Goal: Information Seeking & Learning: Find specific fact

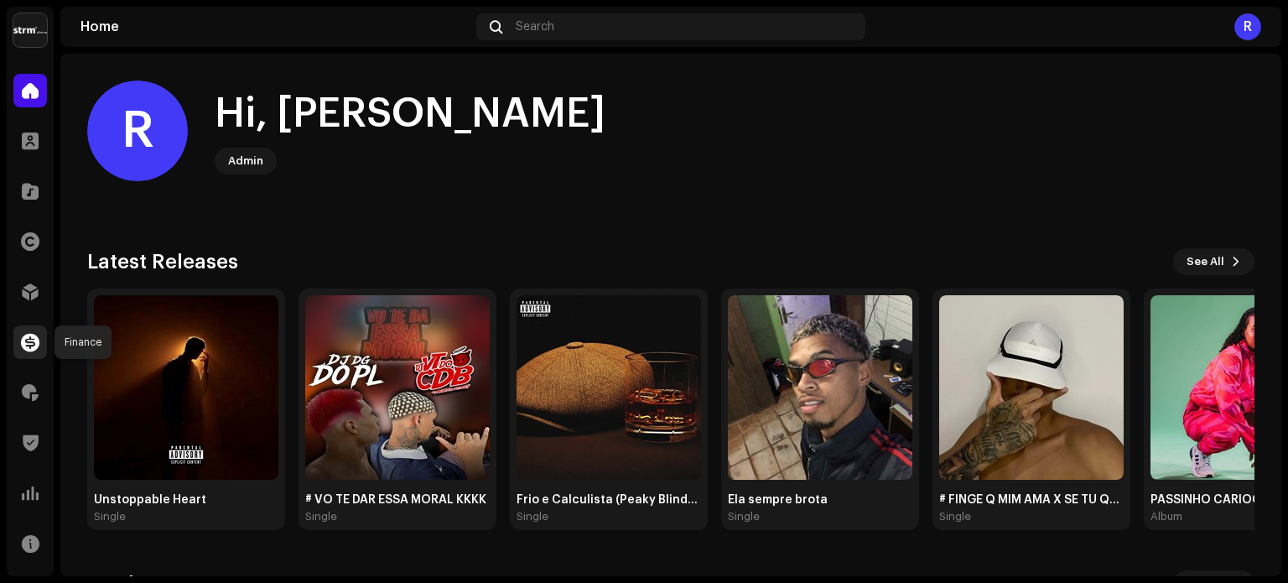
click at [27, 346] on span at bounding box center [30, 341] width 18 height 13
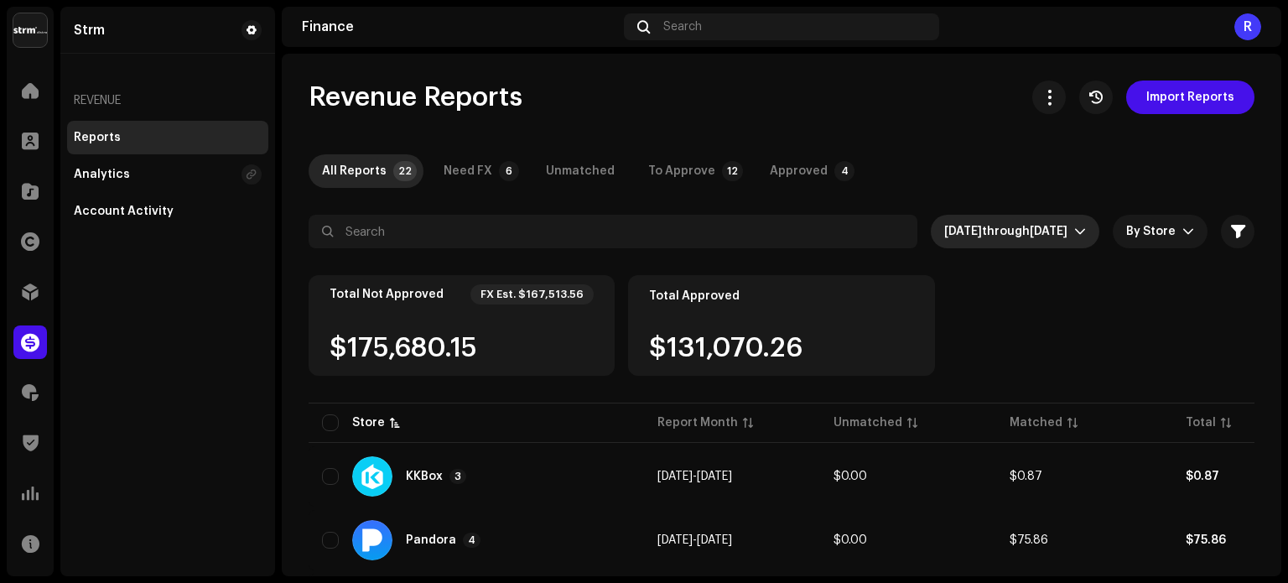
click at [956, 231] on span "[DATE]" at bounding box center [963, 232] width 38 height 12
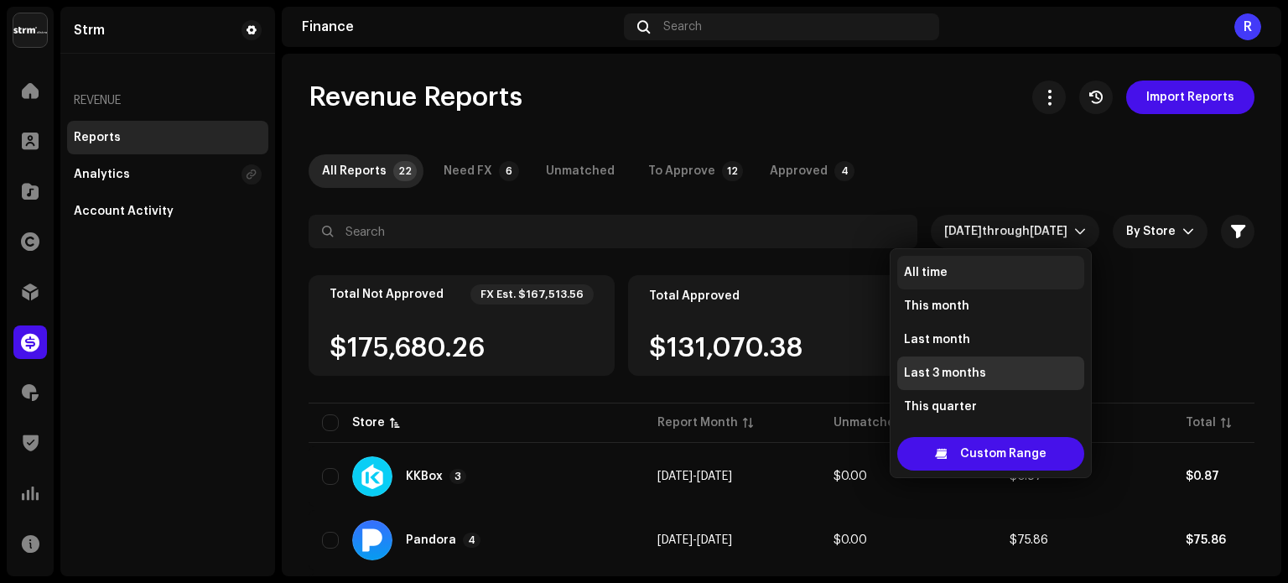
click at [956, 268] on li "All time" at bounding box center [990, 273] width 187 height 34
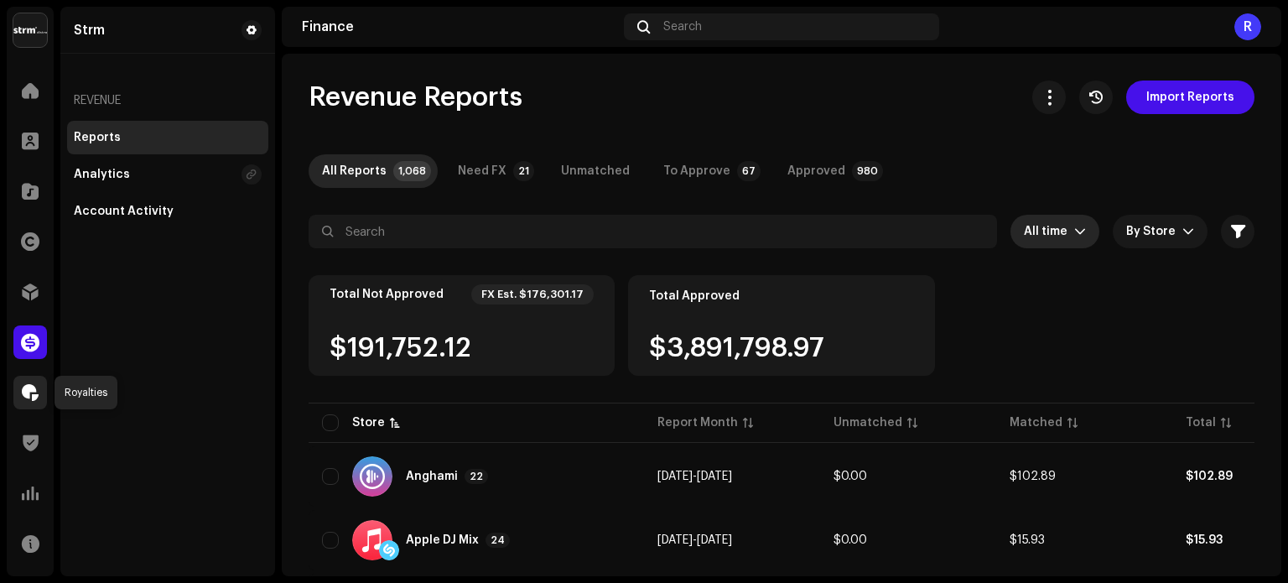
click at [40, 385] on div at bounding box center [30, 393] width 34 height 34
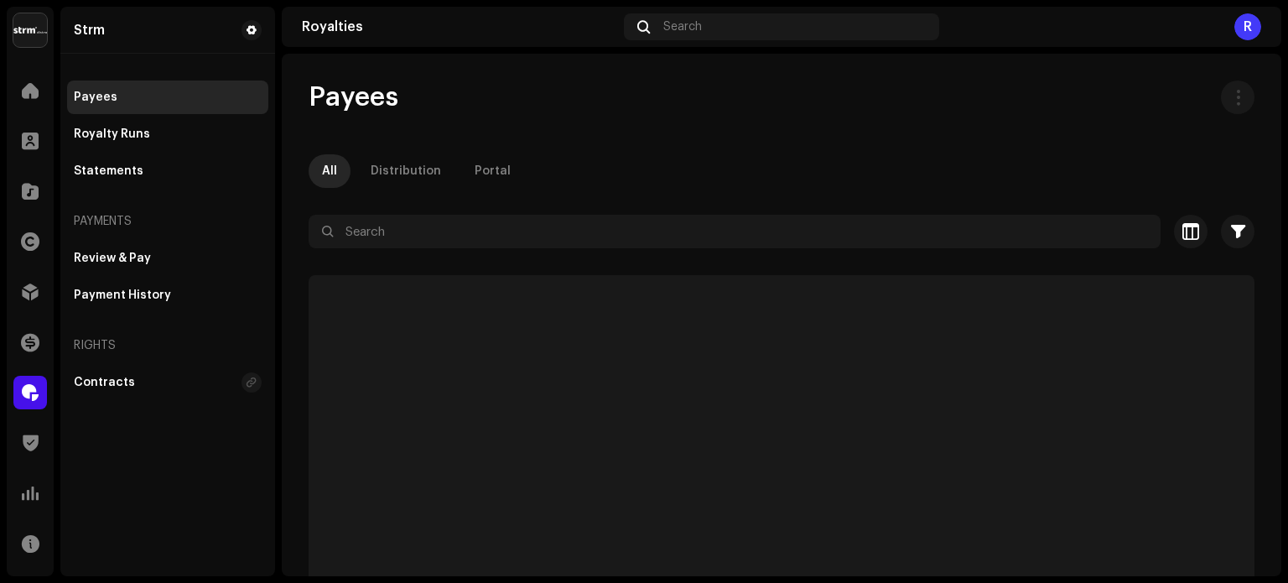
click at [526, 197] on div "Payees All Distribution Portal Selected 0 Select all Options Filters Status Act…" at bounding box center [782, 354] width 1000 height 547
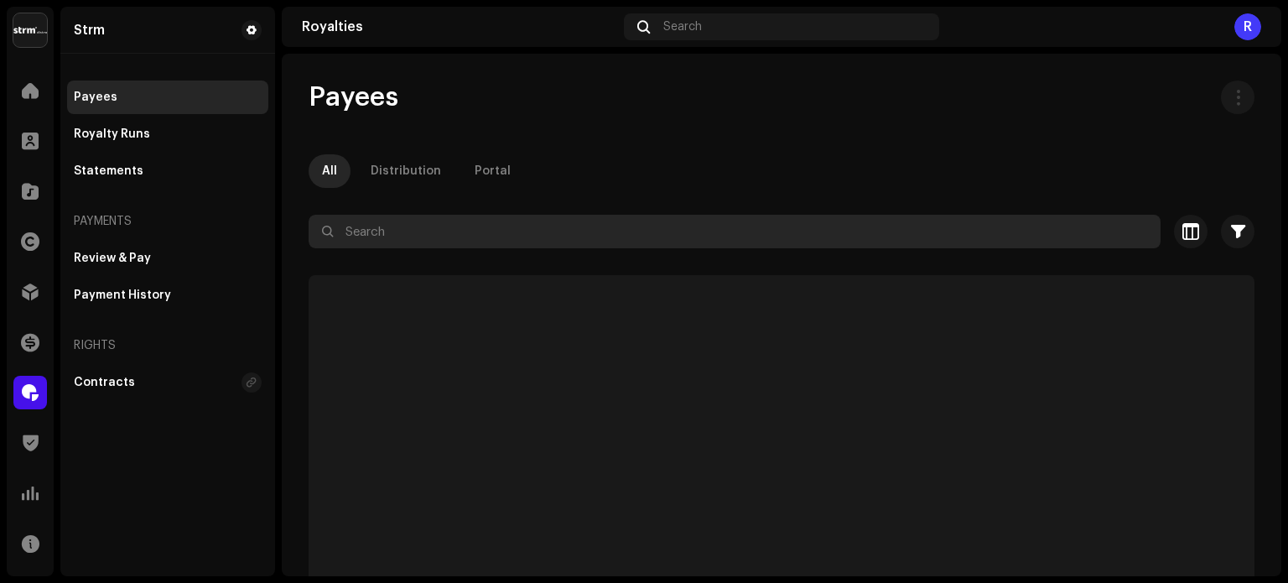
click at [486, 224] on input "text" at bounding box center [735, 232] width 852 height 34
paste input "569773"
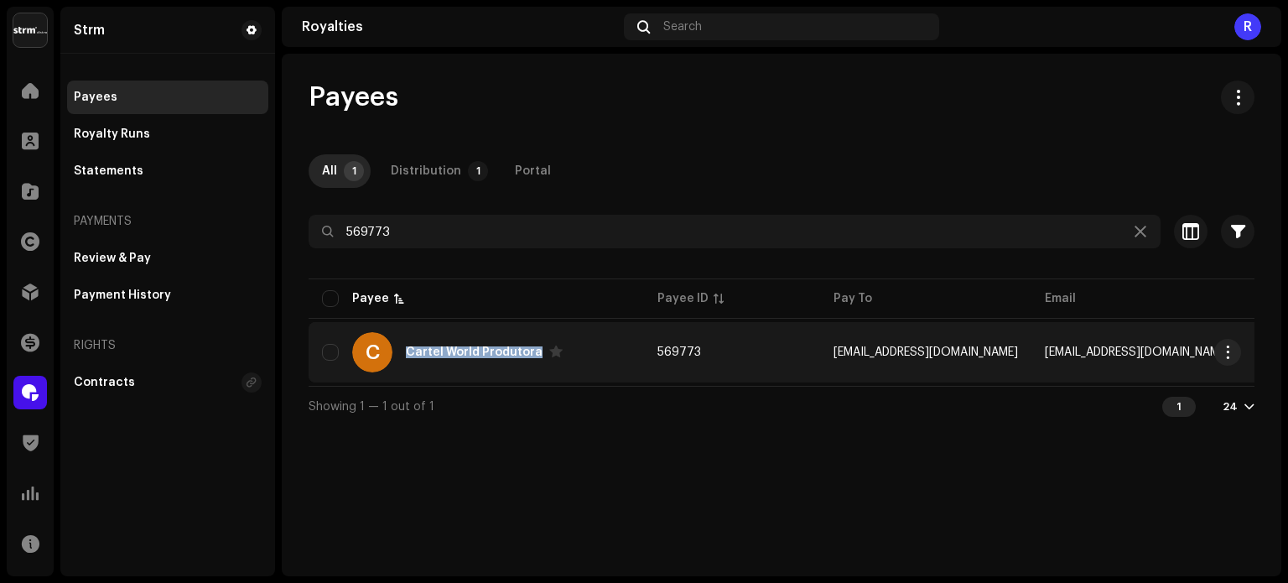
copy div "Cartel World Produtora"
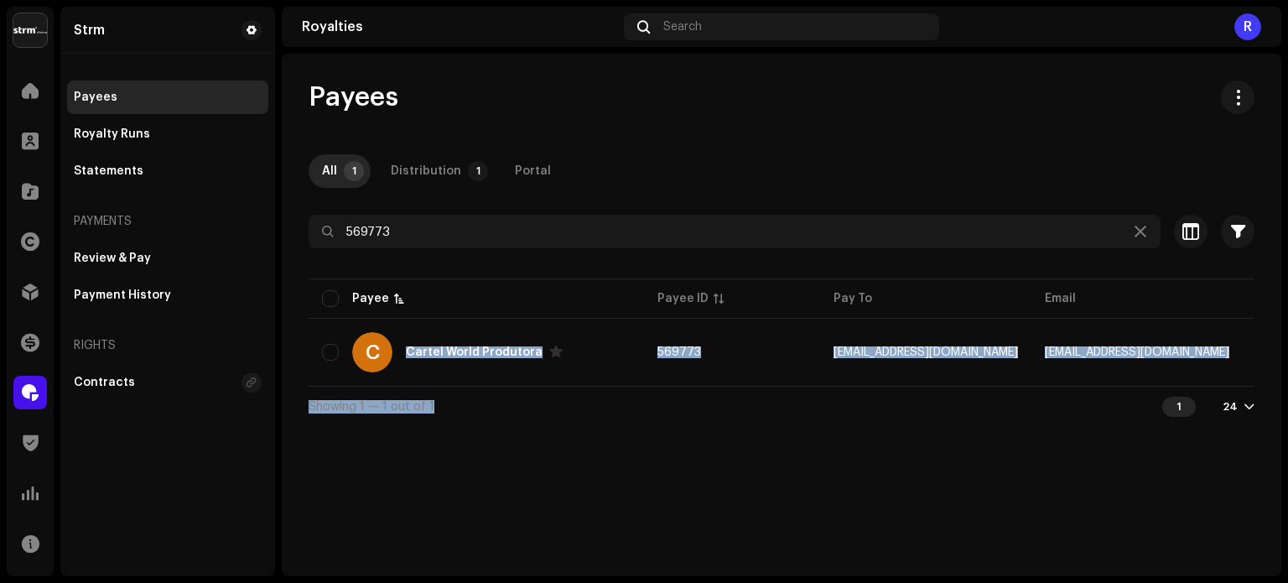
drag, startPoint x: 475, startPoint y: 342, endPoint x: 563, endPoint y: 459, distance: 146.1
click at [563, 459] on div "Payees All 1 Distribution 1 Portal 569773 Selected 0 Select all 1 Options Filte…" at bounding box center [782, 315] width 1000 height 523
click at [563, 460] on div "Payees All 1 Distribution 1 Portal 569773 Selected 0 Select all 1 Options Filte…" at bounding box center [782, 315] width 1000 height 523
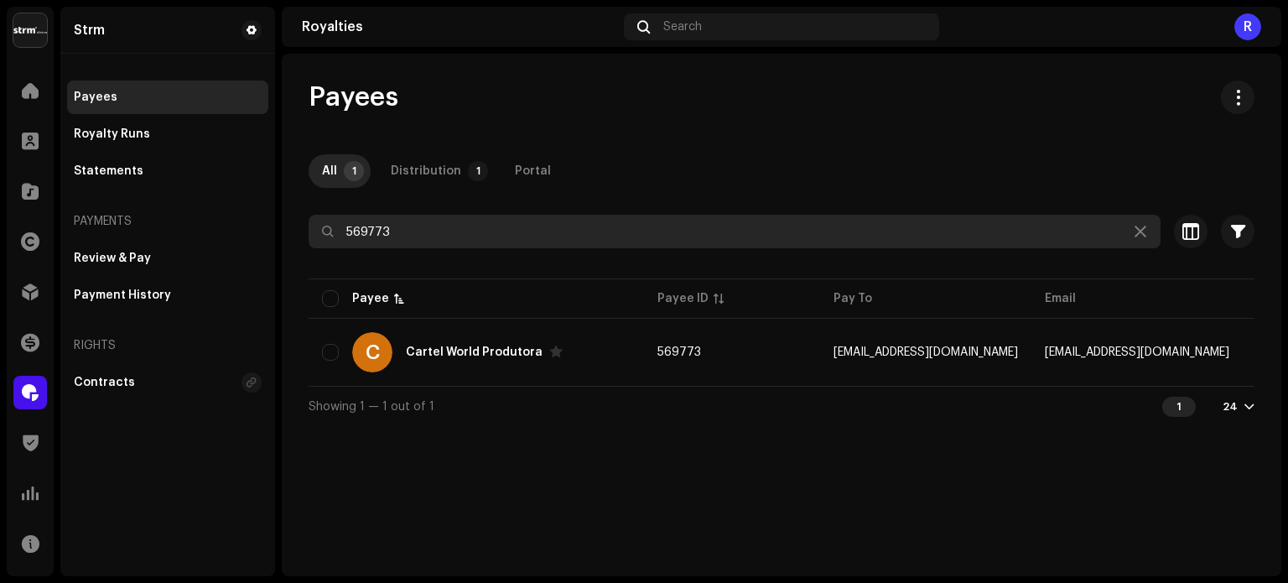
click at [362, 227] on input "569773" at bounding box center [735, 232] width 852 height 34
paste input "436768"
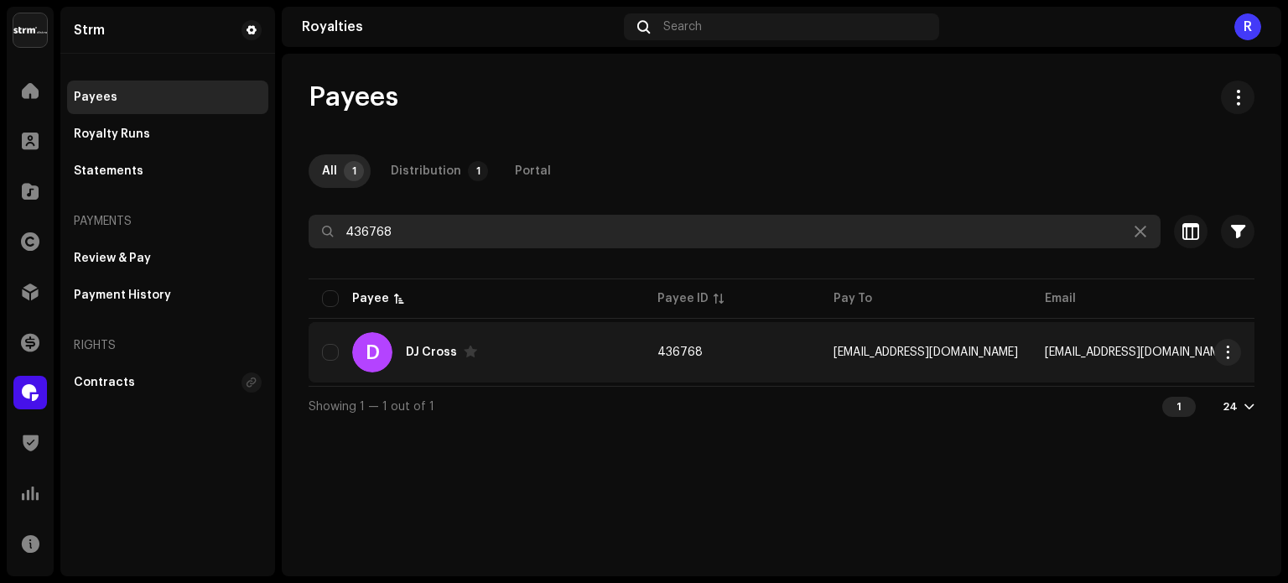
type input "436768"
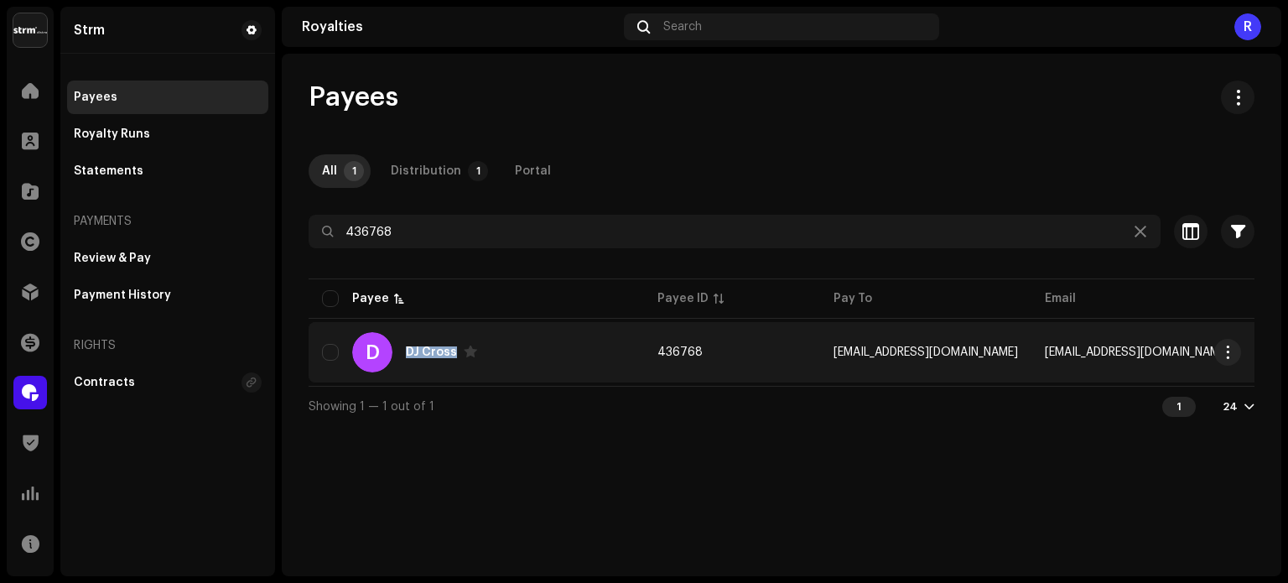
copy div "DJ Cross"
drag, startPoint x: 403, startPoint y: 358, endPoint x: 452, endPoint y: 358, distance: 49.5
click at [452, 358] on div "D [PERSON_NAME]" at bounding box center [476, 352] width 309 height 40
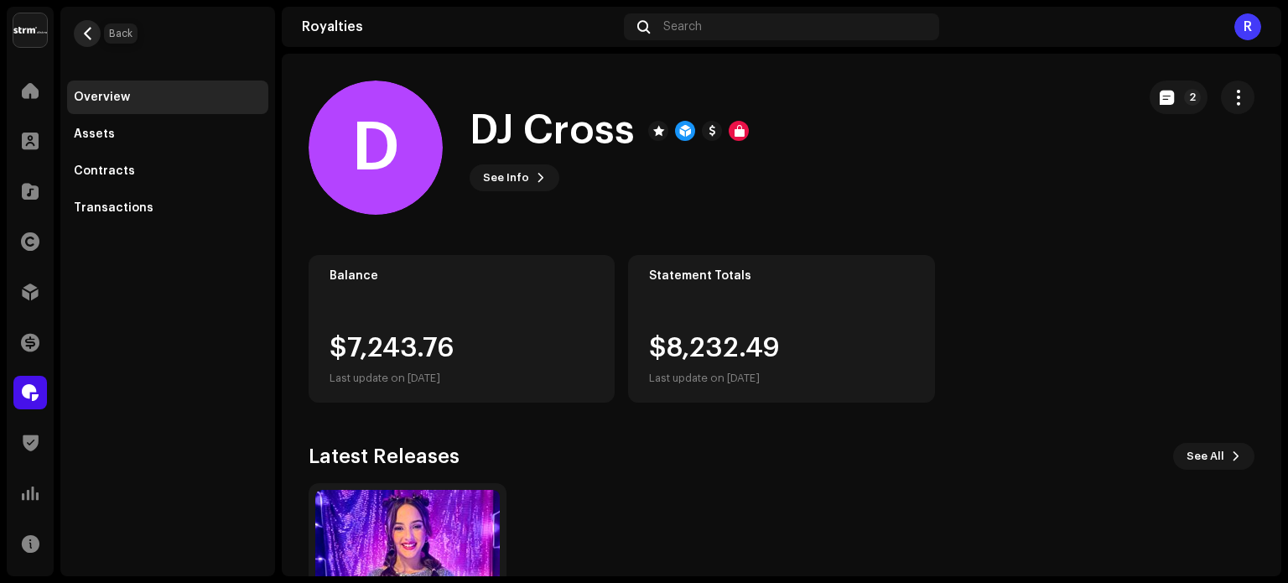
click at [91, 36] on span "button" at bounding box center [87, 33] width 13 height 13
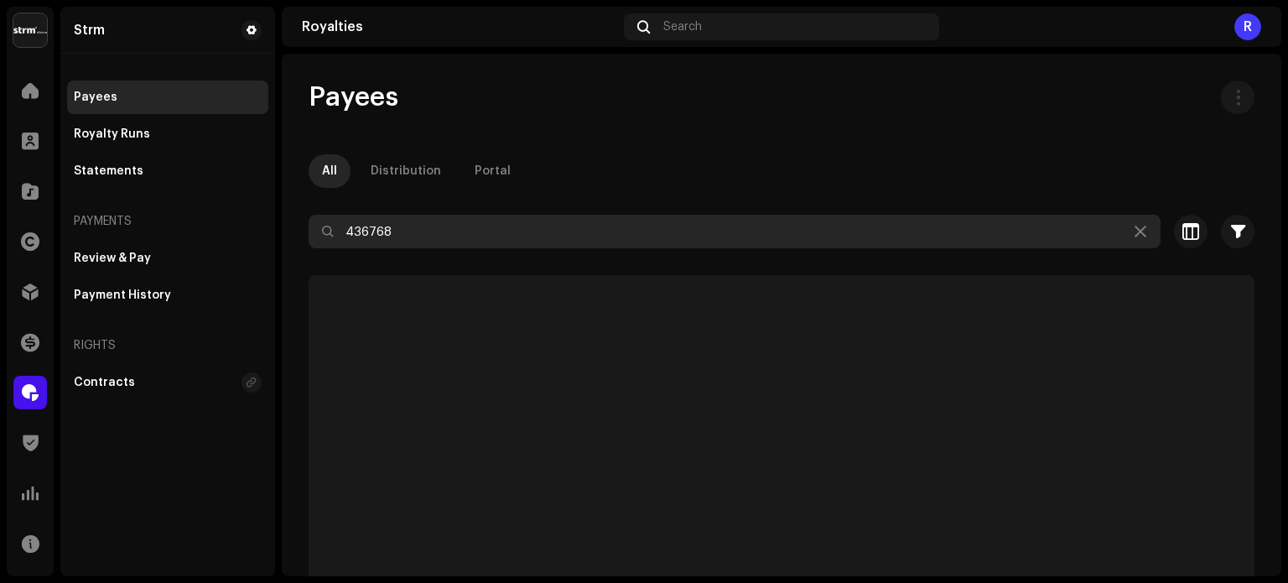
click at [372, 237] on input "436768" at bounding box center [735, 232] width 852 height 34
paste input "533104"
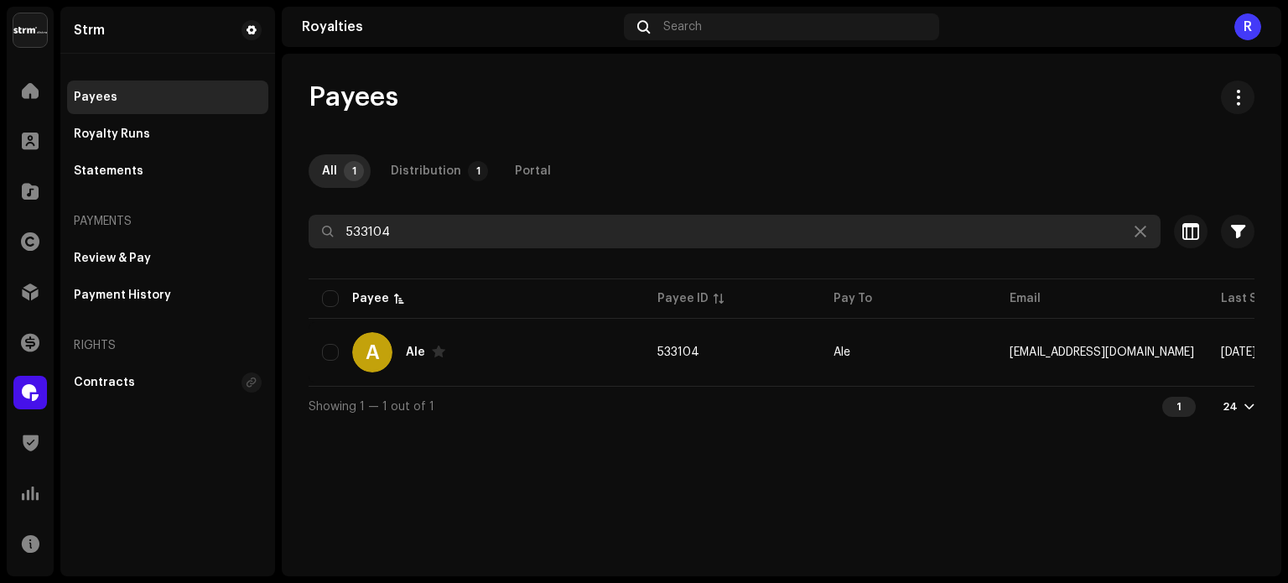
click at [377, 235] on input "533104" at bounding box center [735, 232] width 852 height 34
click at [378, 235] on input "533104" at bounding box center [735, 232] width 852 height 34
paste input "4836"
type input "548364"
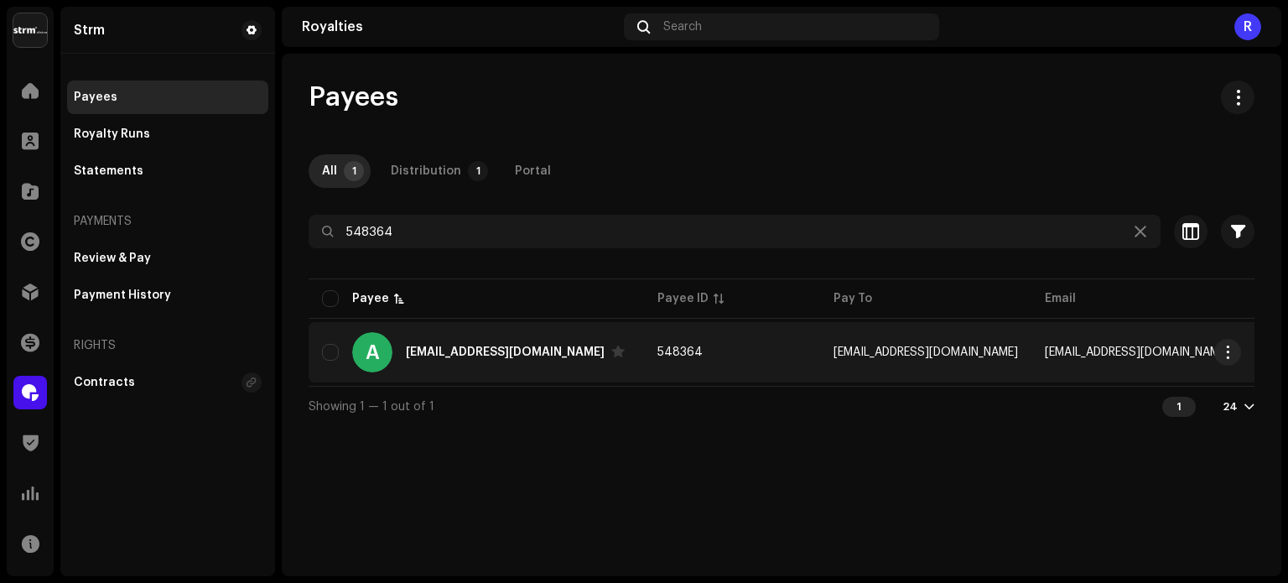
click at [600, 361] on div "A [EMAIL_ADDRESS][DOMAIN_NAME]" at bounding box center [476, 352] width 309 height 40
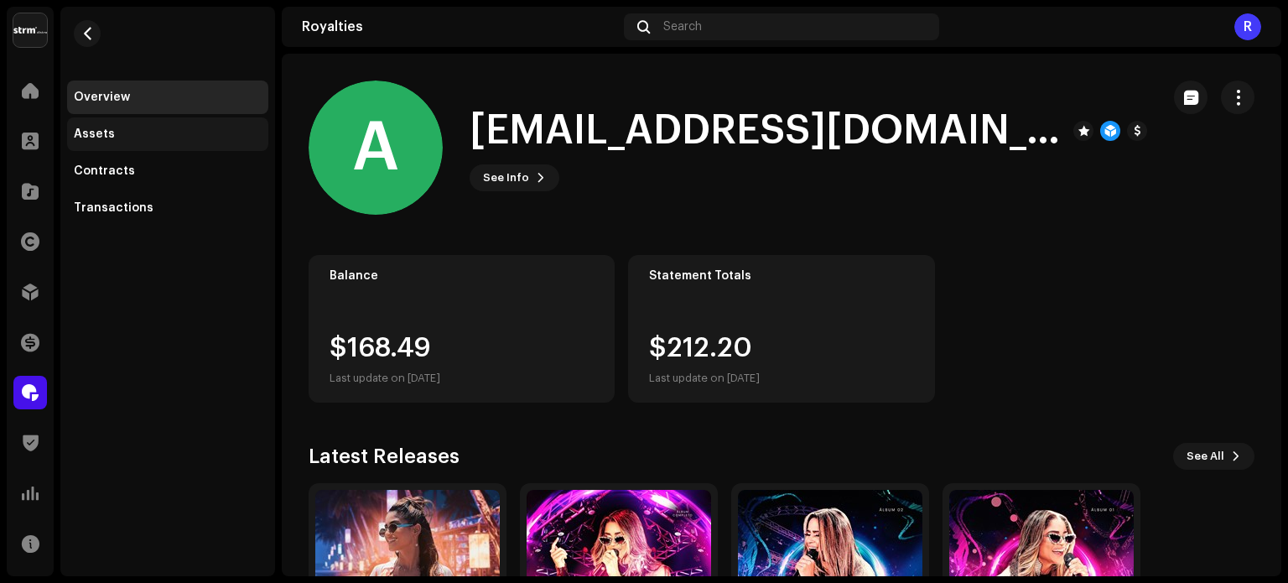
click at [85, 141] on div "Assets" at bounding box center [167, 134] width 201 height 34
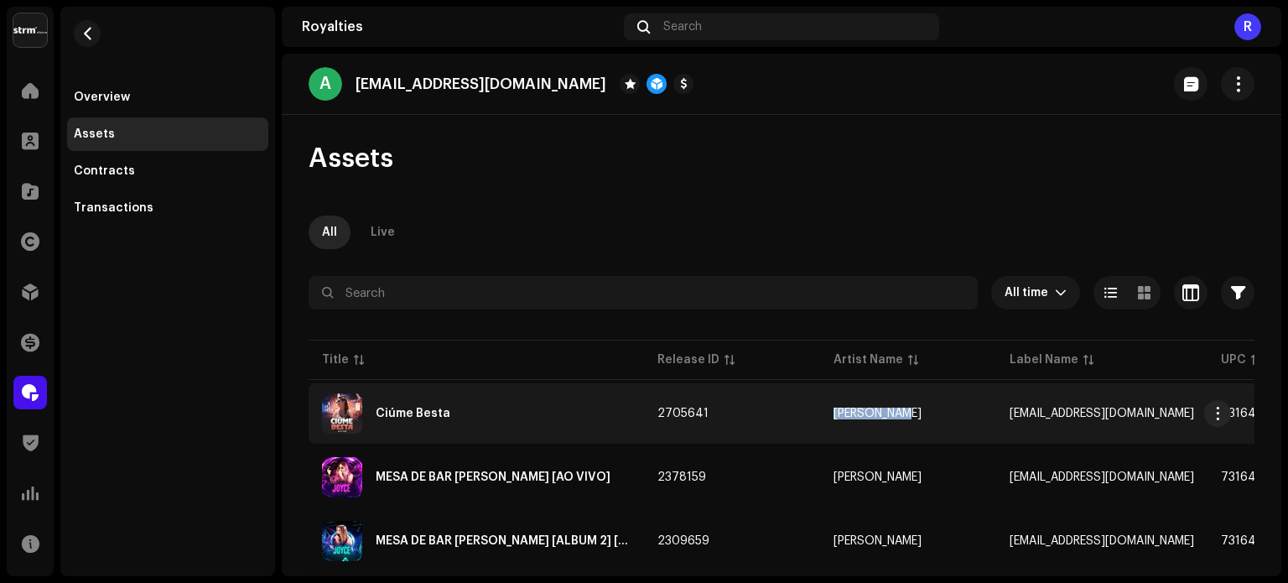
drag, startPoint x: 910, startPoint y: 413, endPoint x: 822, endPoint y: 422, distance: 88.5
click at [822, 422] on td "[PERSON_NAME]" at bounding box center [908, 413] width 176 height 60
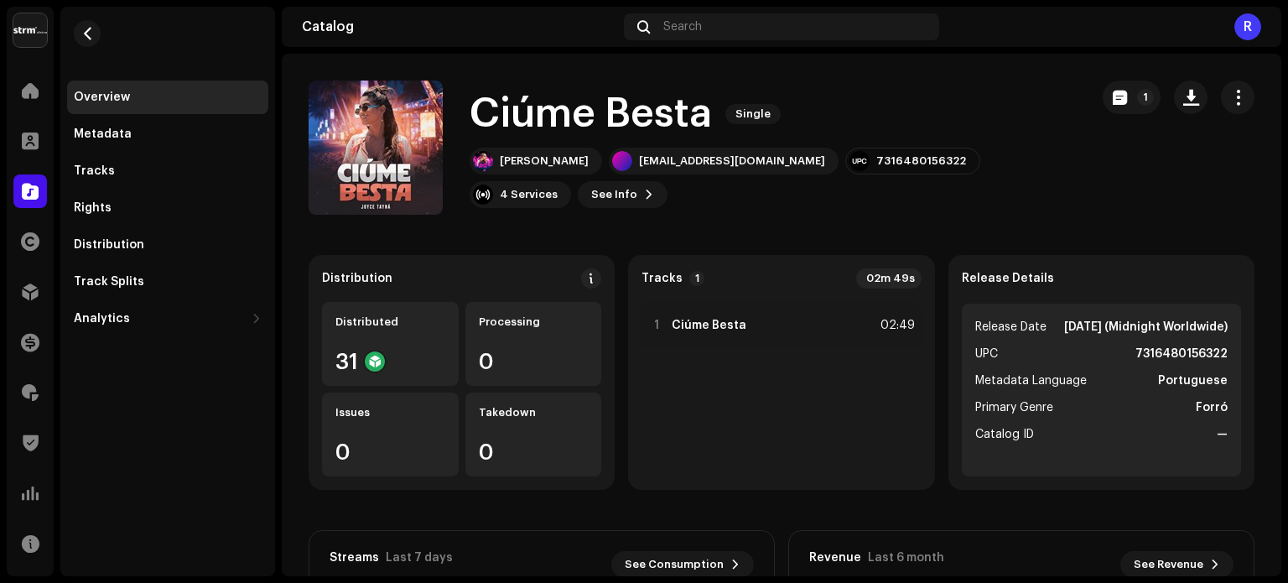
click at [72, 34] on re-m-nav-back at bounding box center [87, 44] width 40 height 74
click at [82, 33] on span "button" at bounding box center [87, 33] width 13 height 13
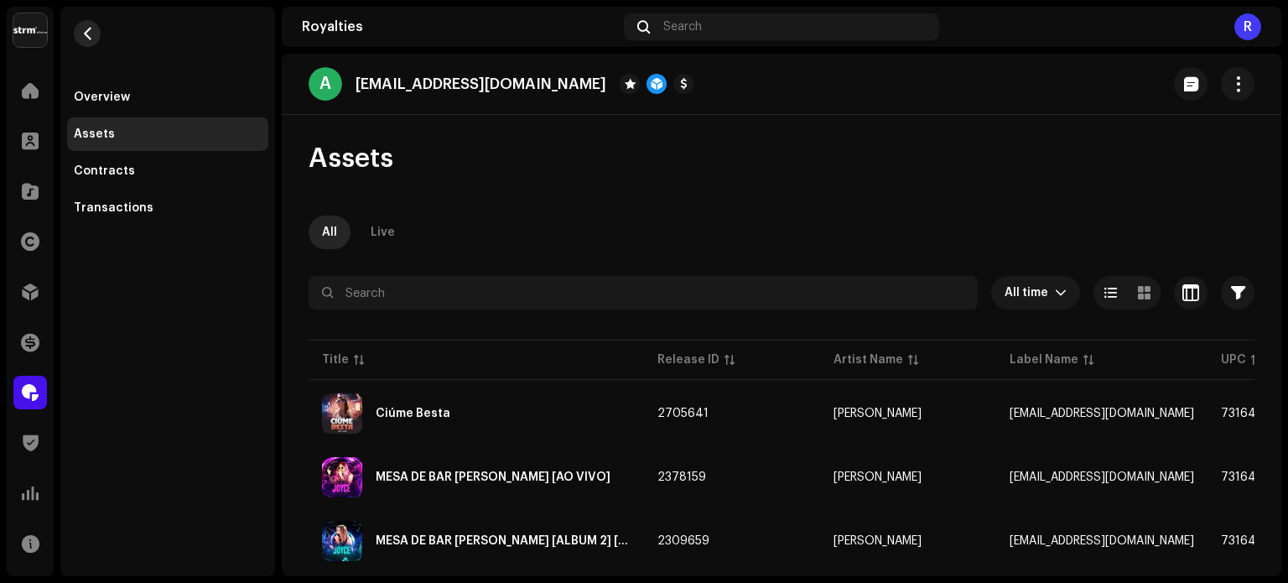
click at [99, 33] on button "button" at bounding box center [87, 33] width 27 height 27
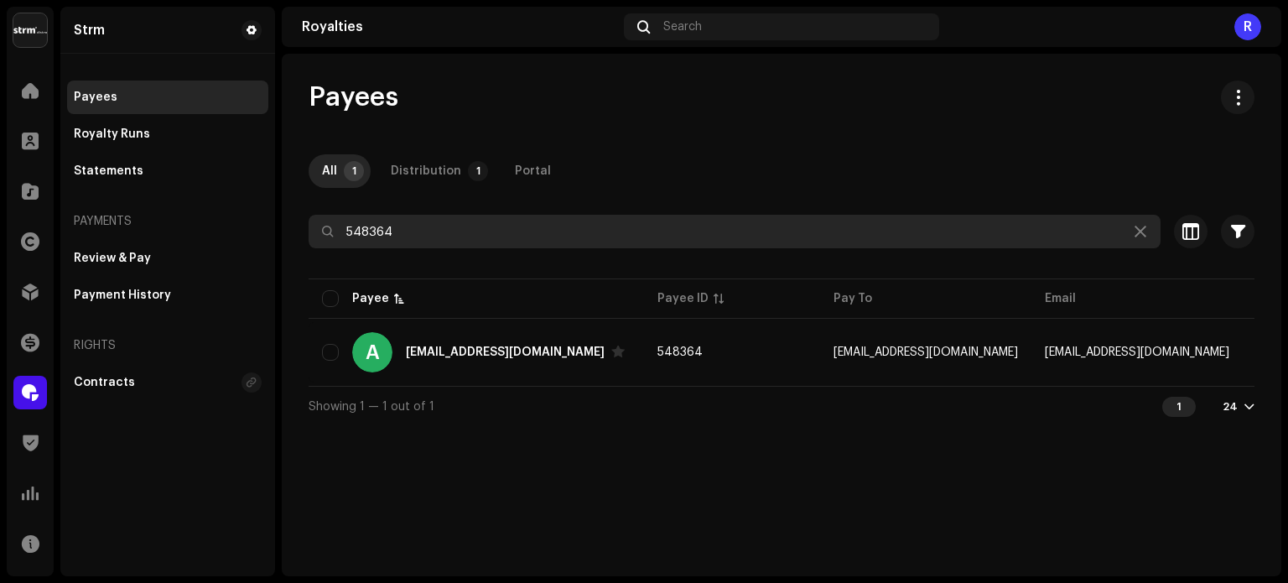
click at [359, 230] on input "548364" at bounding box center [735, 232] width 852 height 34
paste input "374523"
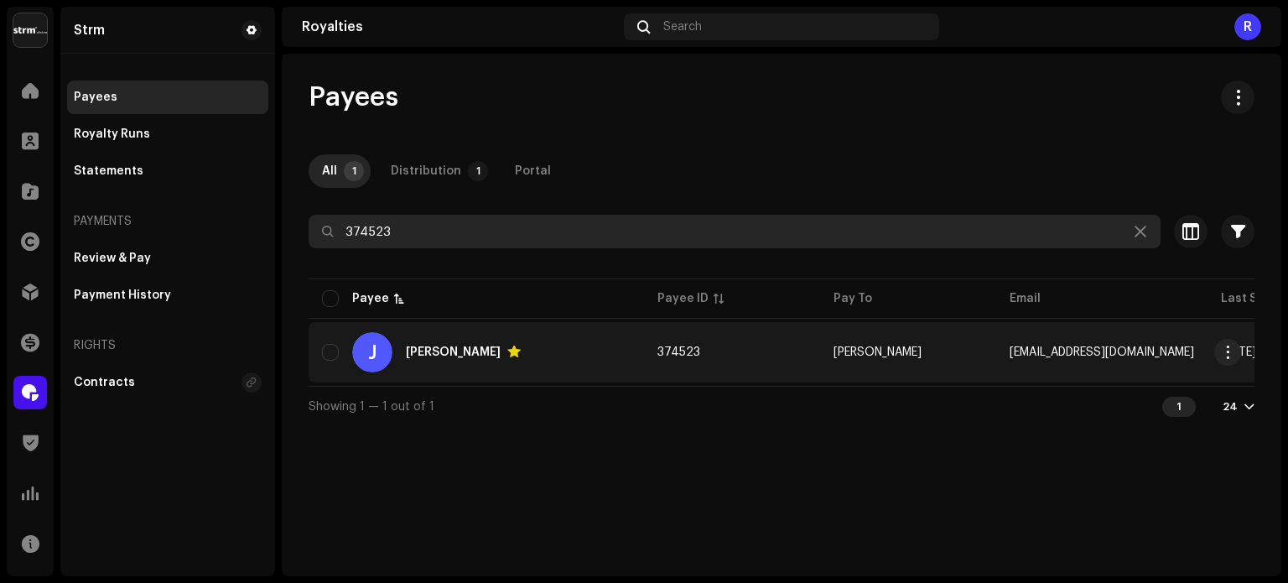
type input "374523"
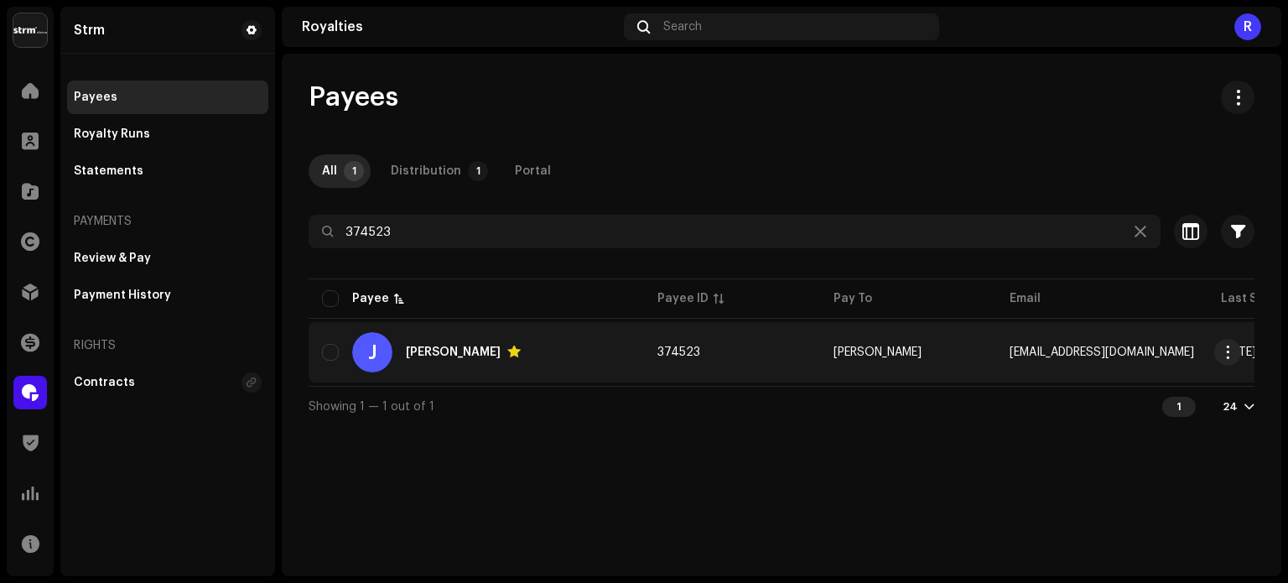
click at [570, 350] on div "J [PERSON_NAME]" at bounding box center [476, 352] width 309 height 40
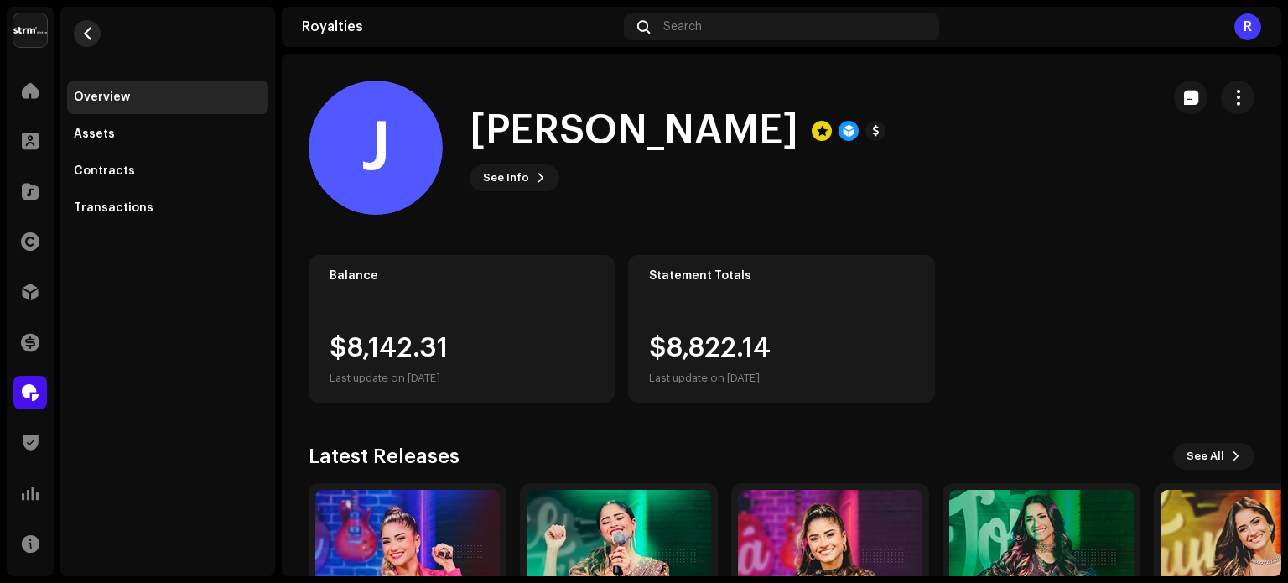
click at [89, 39] on span "button" at bounding box center [87, 33] width 13 height 13
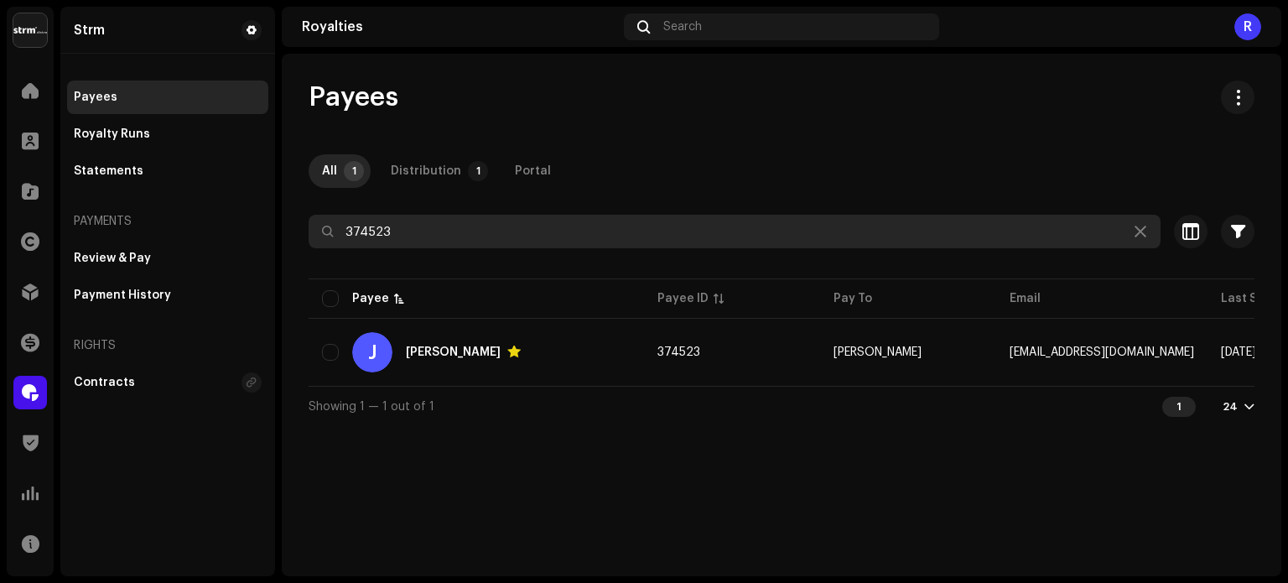
click at [361, 226] on input "374523" at bounding box center [735, 232] width 852 height 34
paste input "436768"
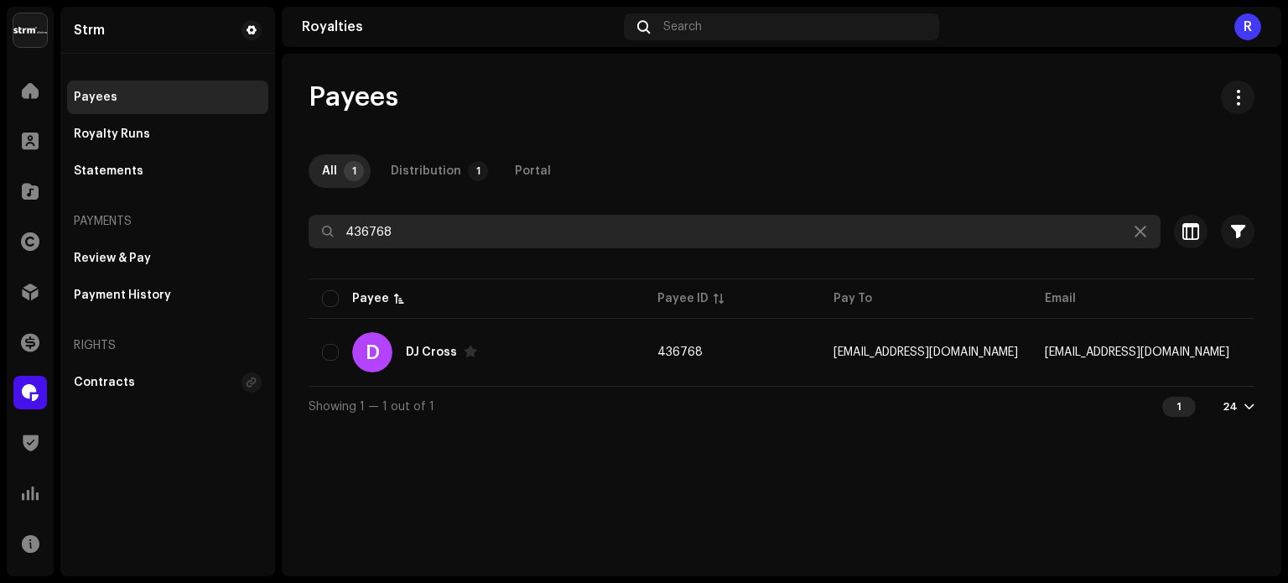
click at [377, 237] on input "436768" at bounding box center [735, 232] width 852 height 34
paste input "396261"
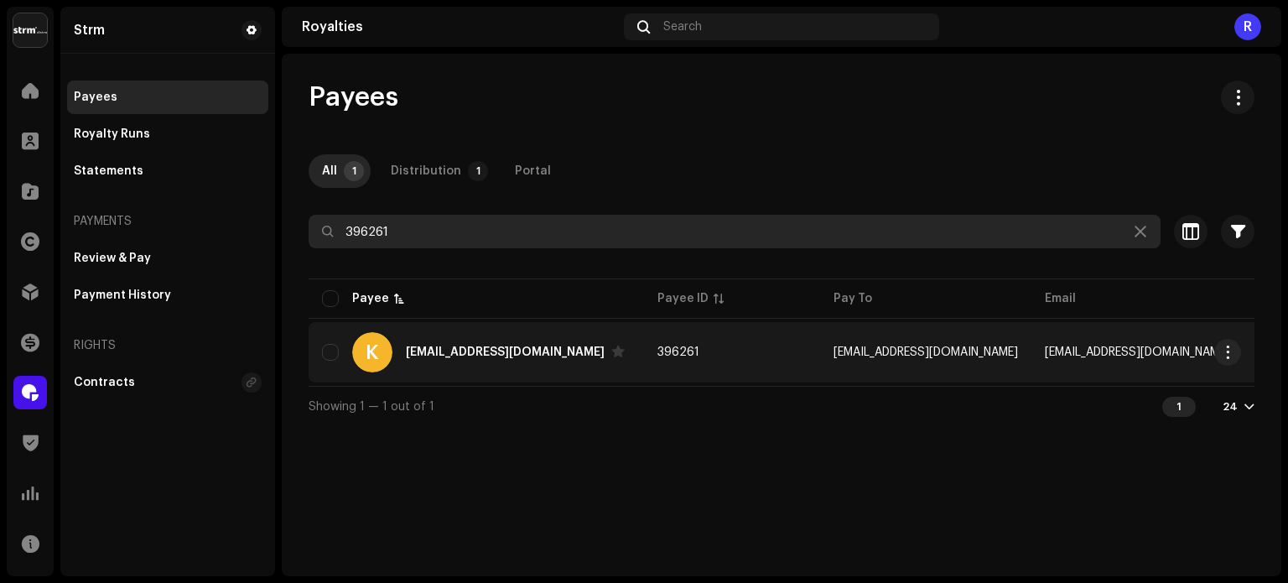
type input "396261"
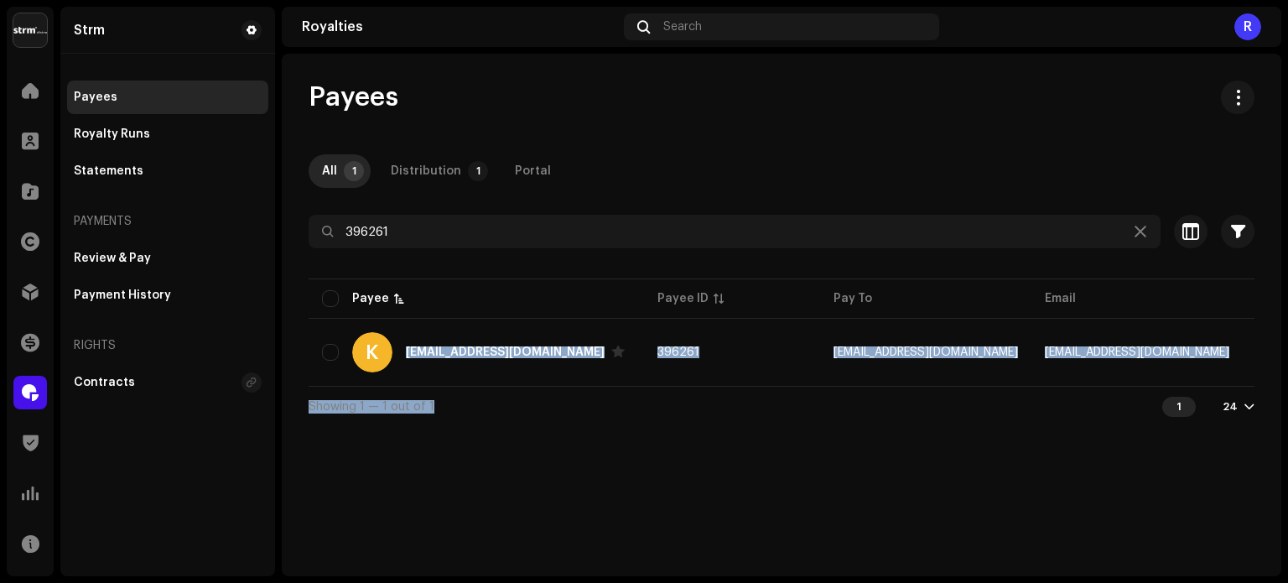
drag, startPoint x: 411, startPoint y: 357, endPoint x: 452, endPoint y: 439, distance: 91.9
click at [452, 439] on div "Payees All 1 Distribution 1 Portal 396261 Selected 0 Select all 1 Options Filte…" at bounding box center [782, 315] width 1000 height 523
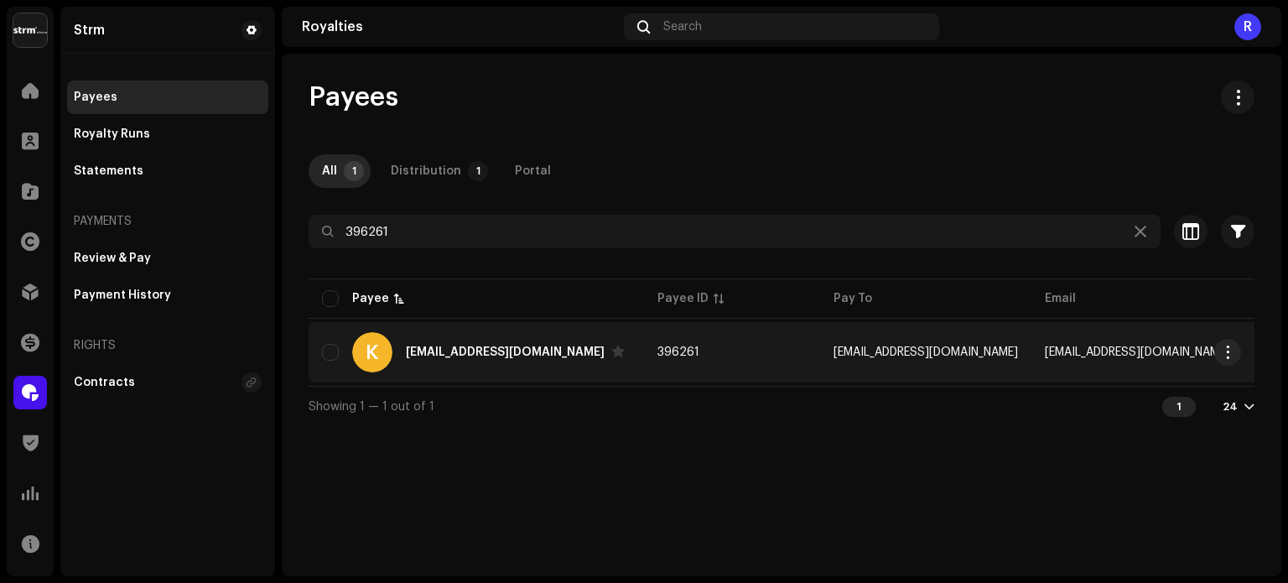
click at [490, 360] on div "K [EMAIL_ADDRESS][DOMAIN_NAME]" at bounding box center [476, 352] width 309 height 40
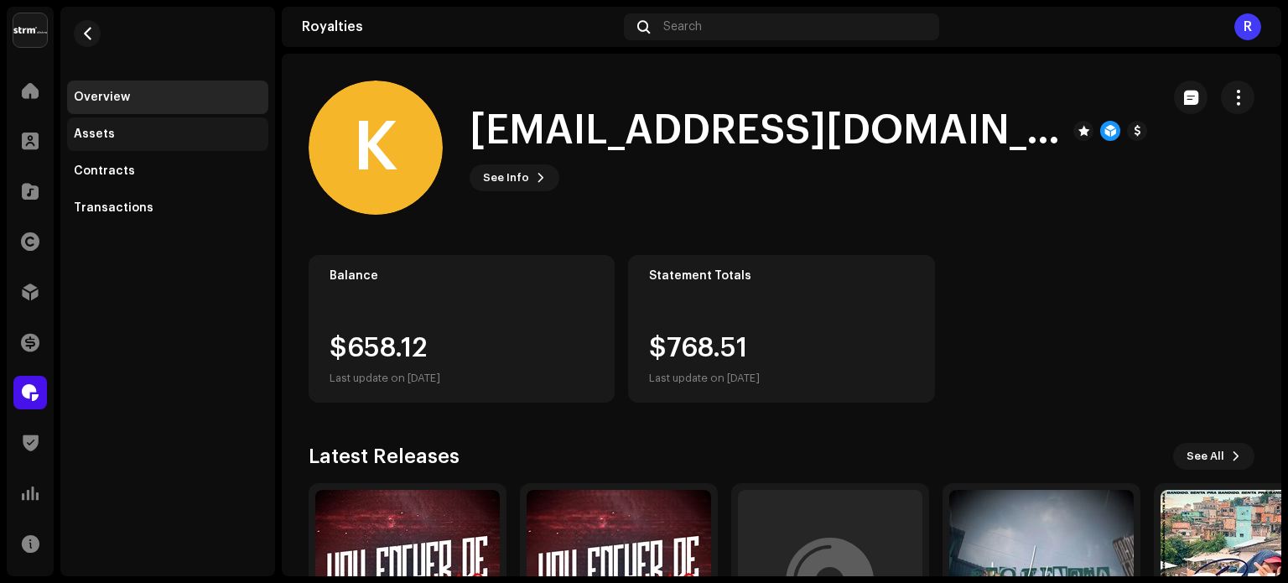
click at [112, 136] on div "Assets" at bounding box center [168, 133] width 188 height 13
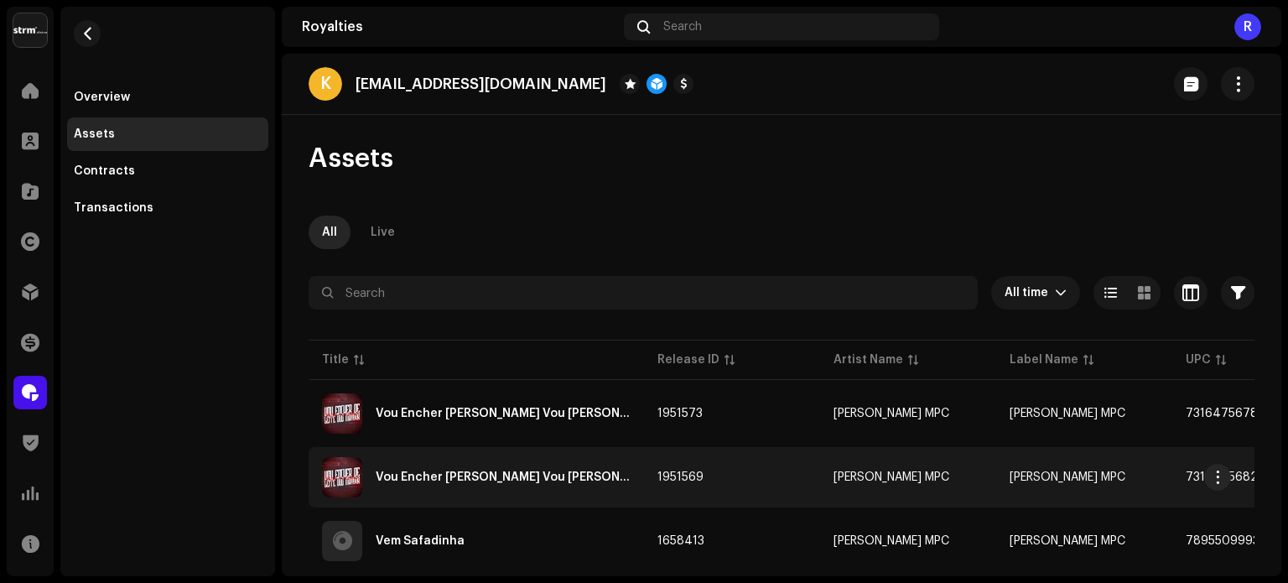
click at [730, 474] on td "1951569" at bounding box center [732, 477] width 176 height 60
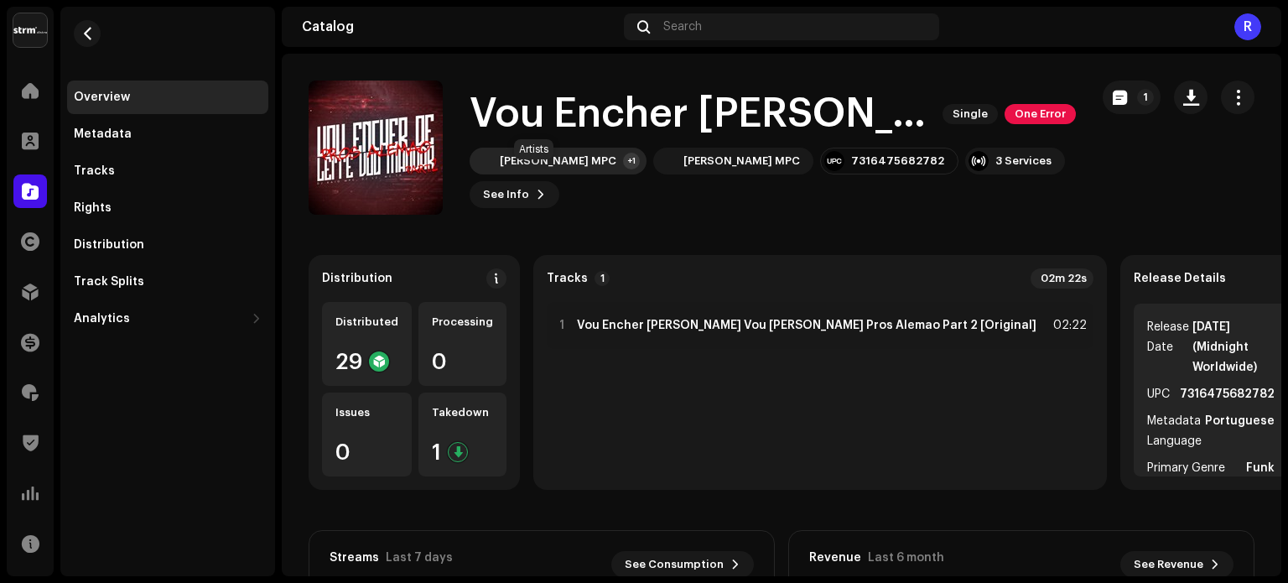
click at [543, 168] on div "[PERSON_NAME] MPC" at bounding box center [558, 160] width 117 height 13
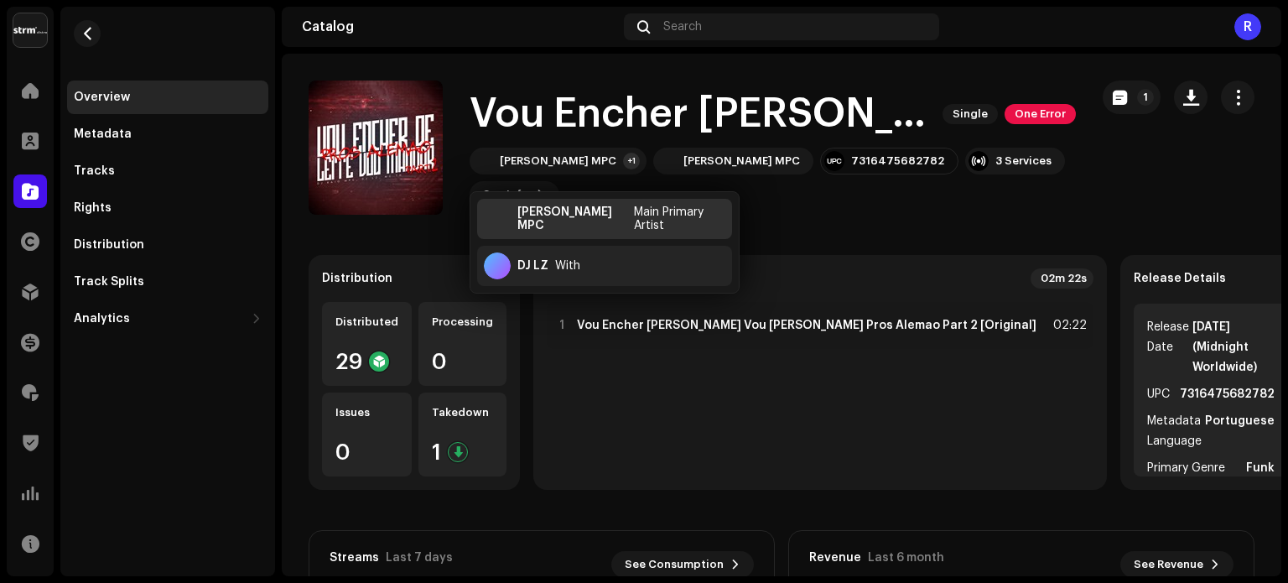
click at [567, 218] on div "[PERSON_NAME] MPC" at bounding box center [572, 218] width 110 height 27
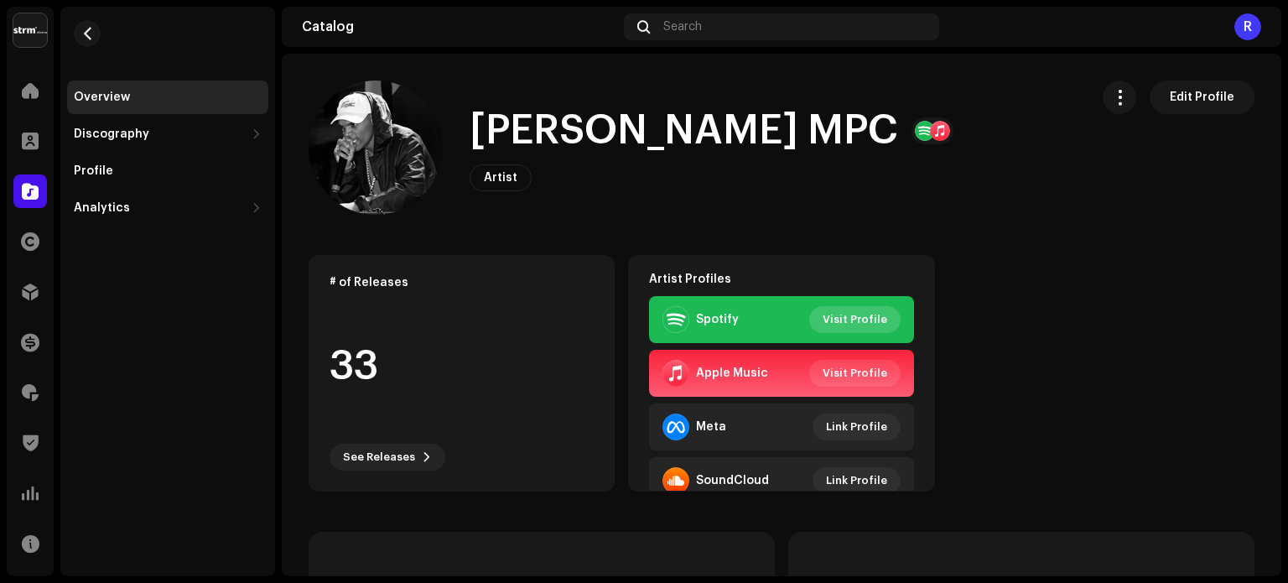
click at [848, 318] on span "Visit Profile" at bounding box center [855, 320] width 65 height 34
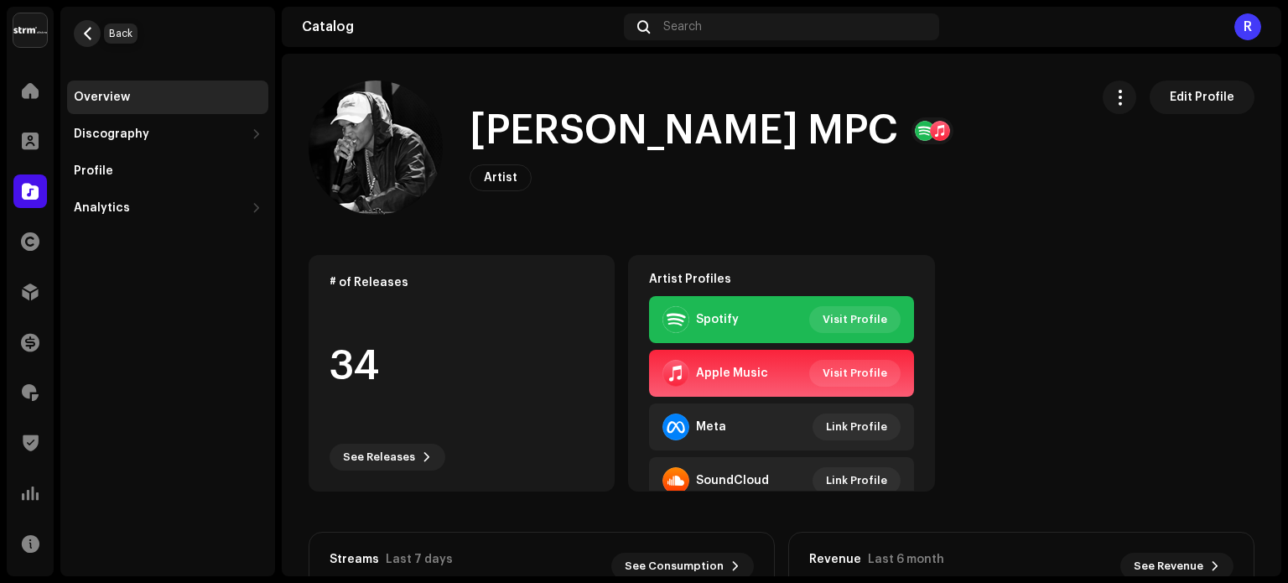
click at [85, 36] on span "button" at bounding box center [87, 33] width 13 height 13
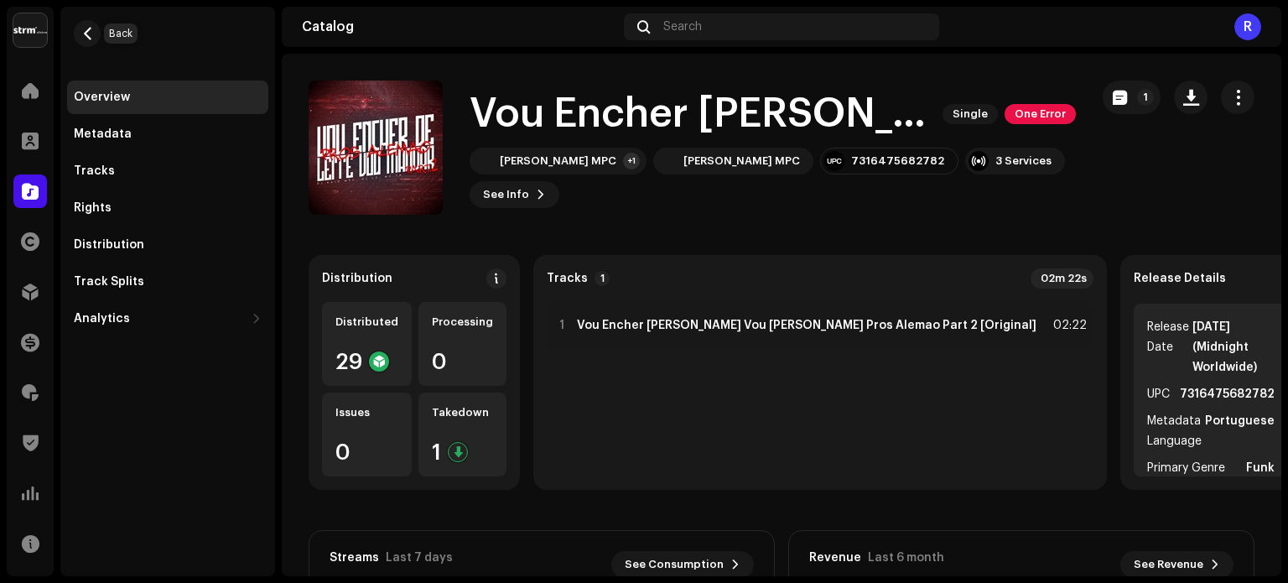
click at [85, 36] on span "button" at bounding box center [87, 33] width 13 height 13
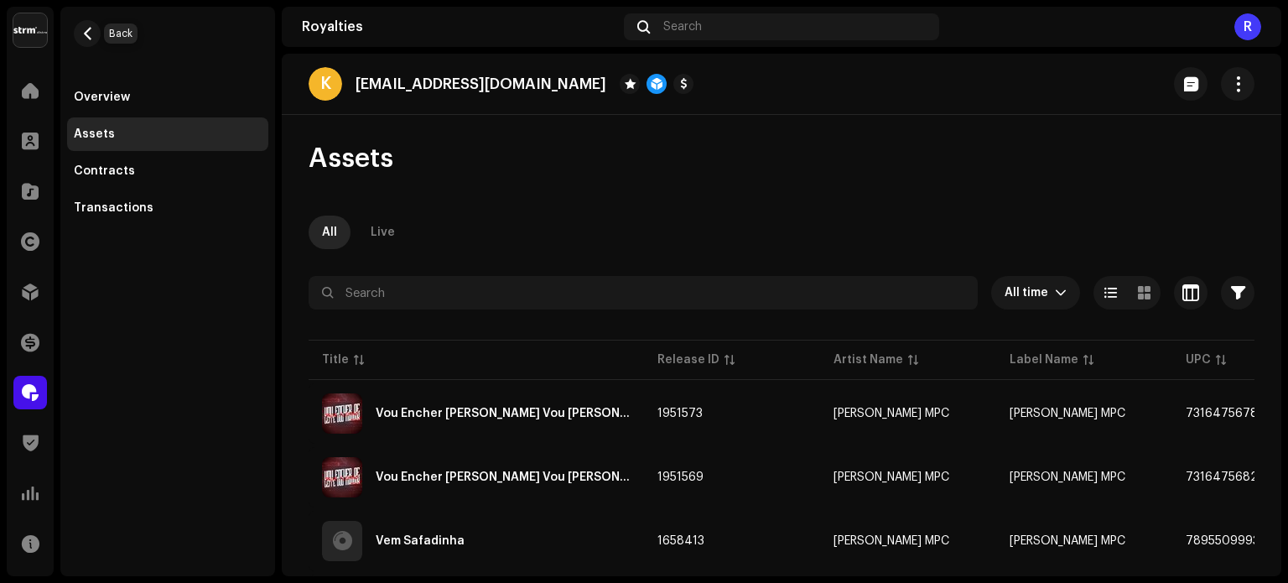
click at [85, 36] on span "button" at bounding box center [87, 33] width 13 height 13
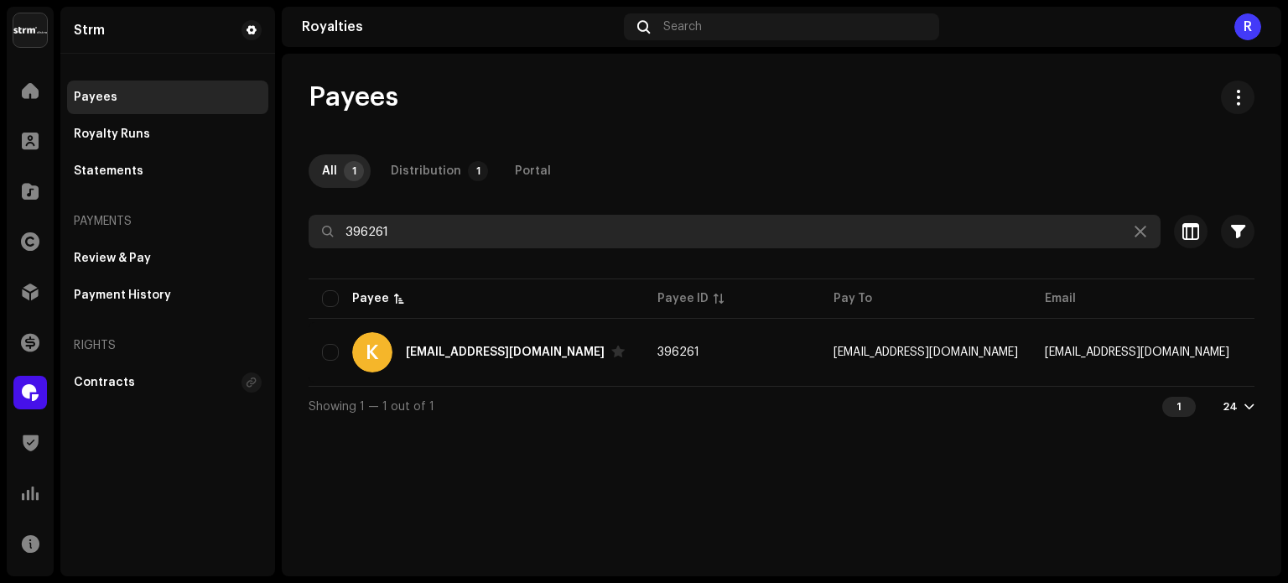
click at [367, 230] on input "396261" at bounding box center [735, 232] width 852 height 34
paste input "419810"
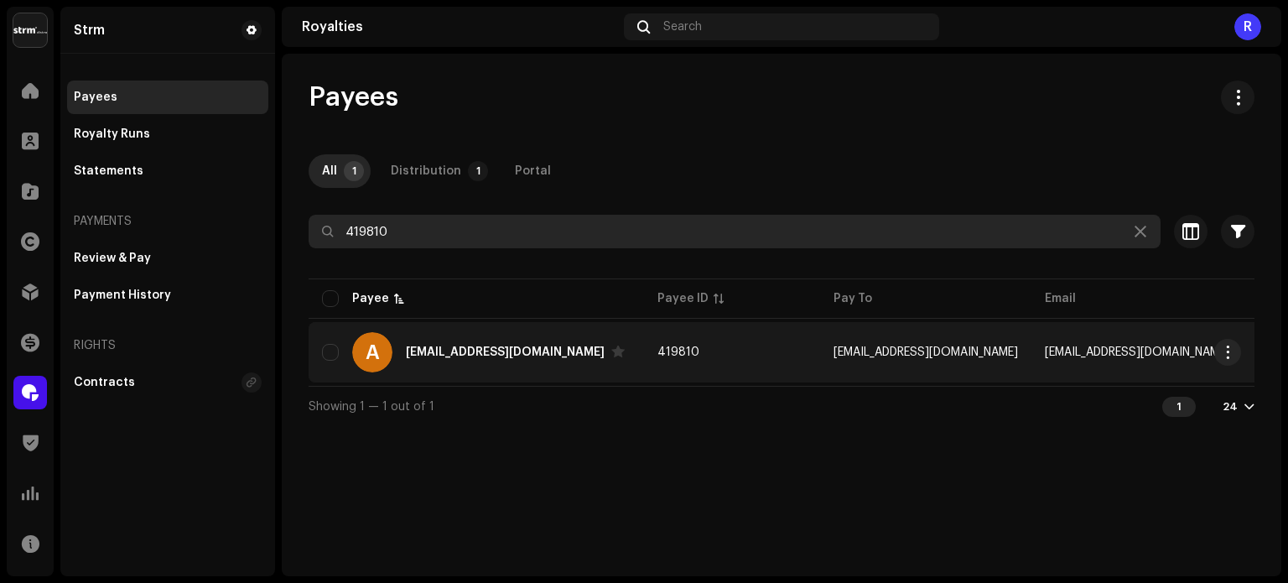
type input "419810"
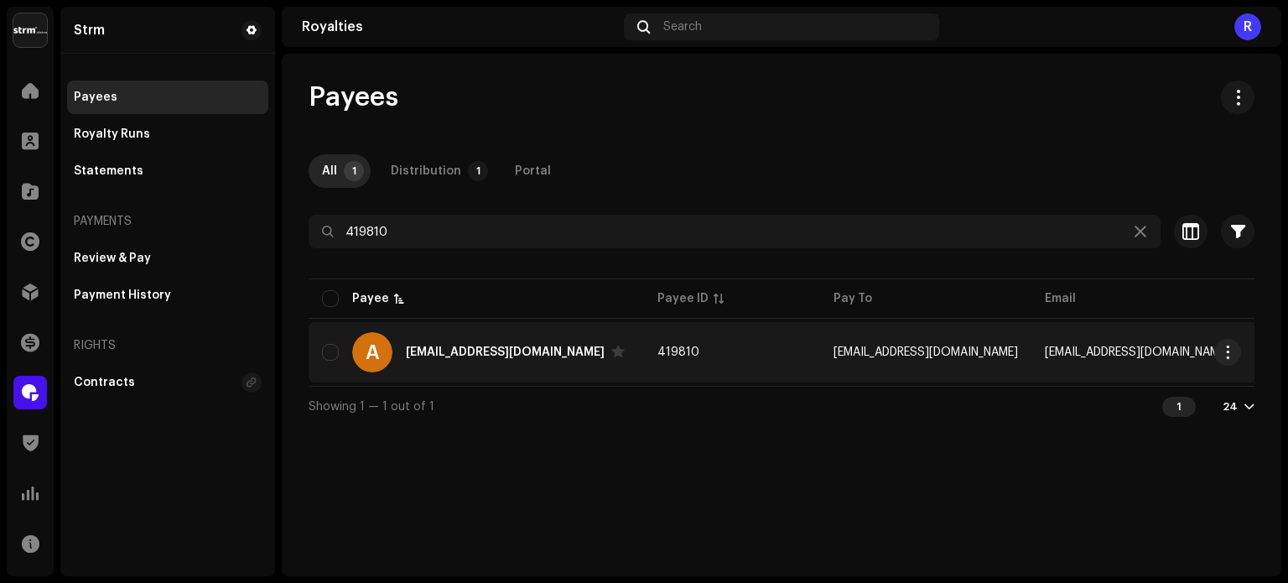
click at [496, 358] on div "[EMAIL_ADDRESS][DOMAIN_NAME]" at bounding box center [515, 352] width 219 height 13
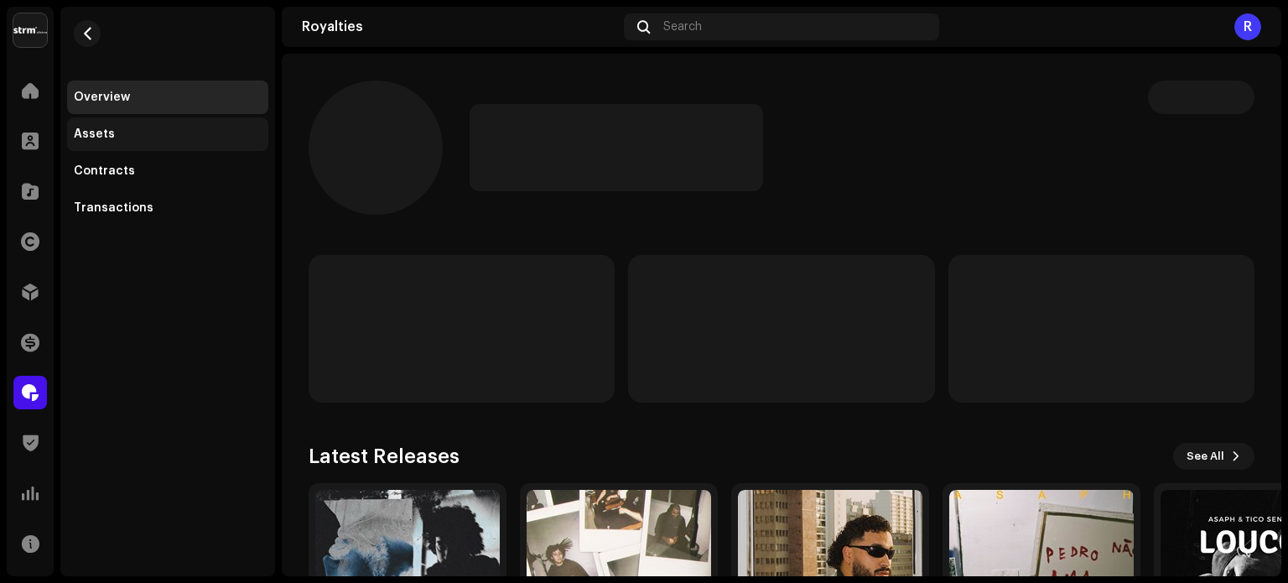
click at [103, 133] on div "Assets" at bounding box center [94, 133] width 41 height 13
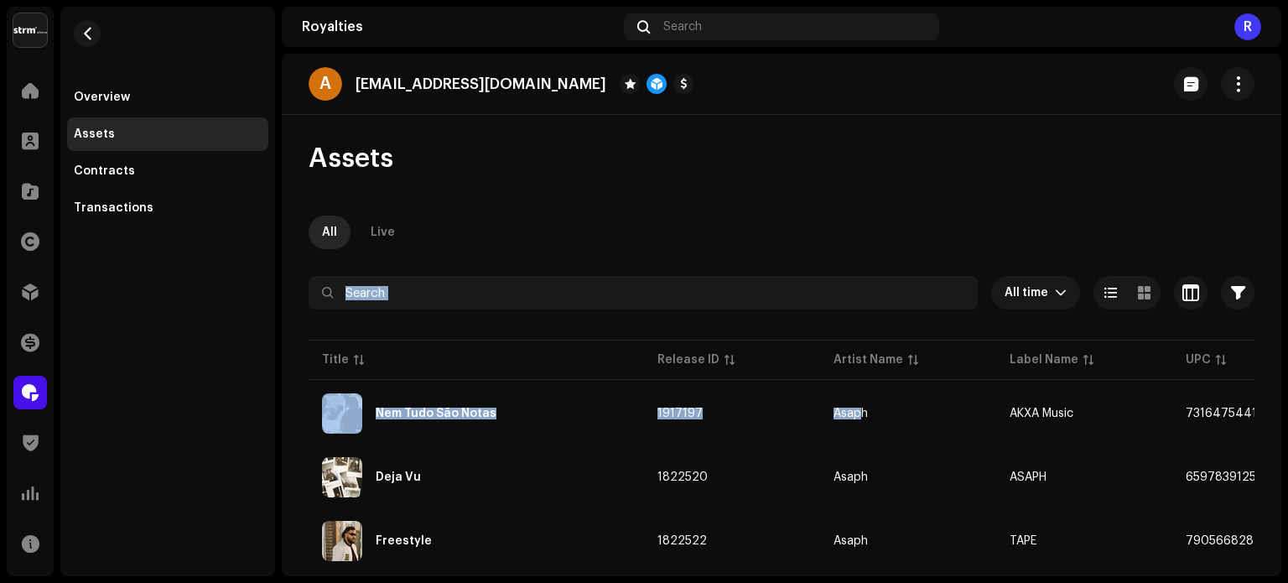
drag, startPoint x: 850, startPoint y: 417, endPoint x: 866, endPoint y: 224, distance: 193.6
click at [866, 224] on div "Assets All Live All time Selected 0 Select all Options Filters Distribution sta…" at bounding box center [782, 538] width 1000 height 792
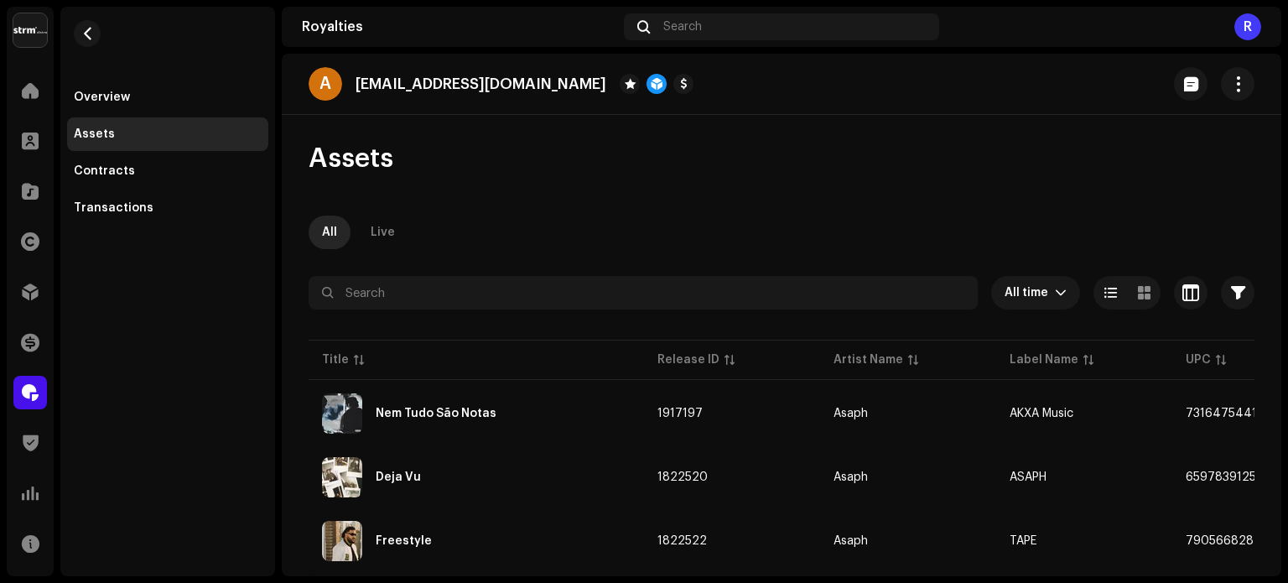
click at [866, 224] on div "All Live" at bounding box center [782, 233] width 946 height 34
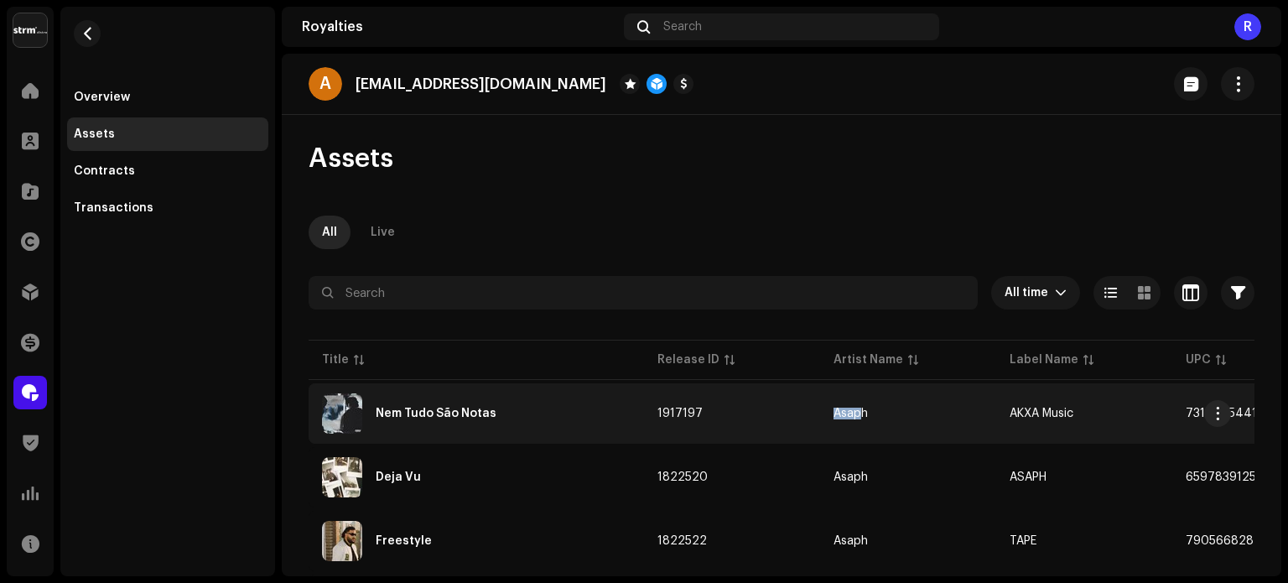
copy div "Asap"
drag, startPoint x: 876, startPoint y: 414, endPoint x: 829, endPoint y: 402, distance: 47.8
click at [829, 402] on td "Asaph" at bounding box center [908, 413] width 176 height 60
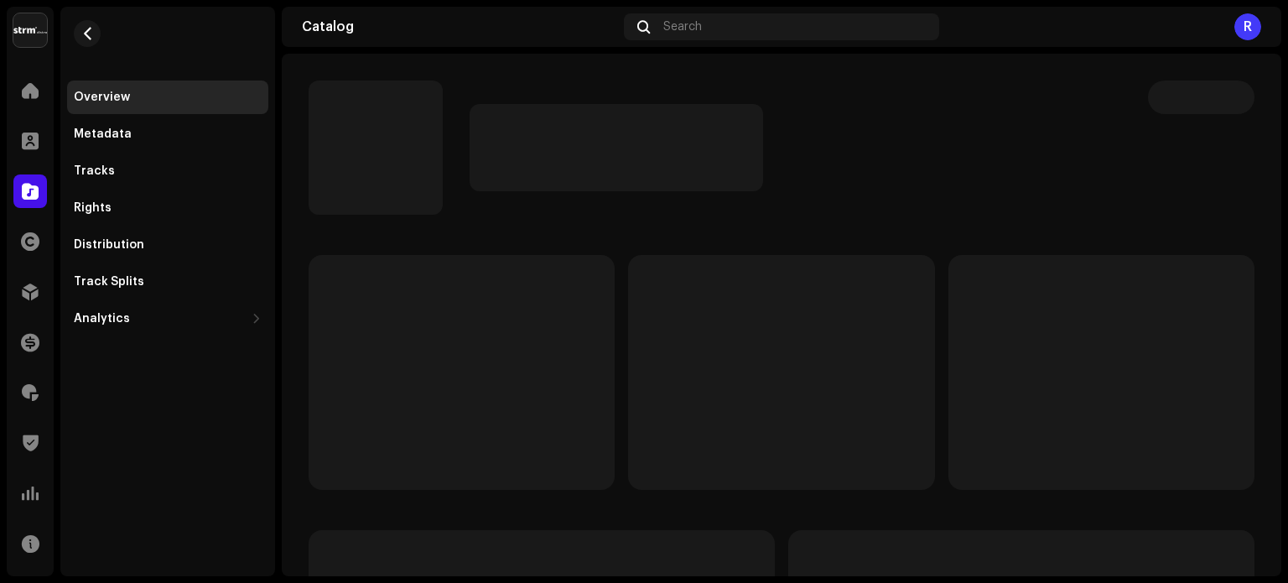
click at [834, 203] on div at bounding box center [715, 148] width 813 height 134
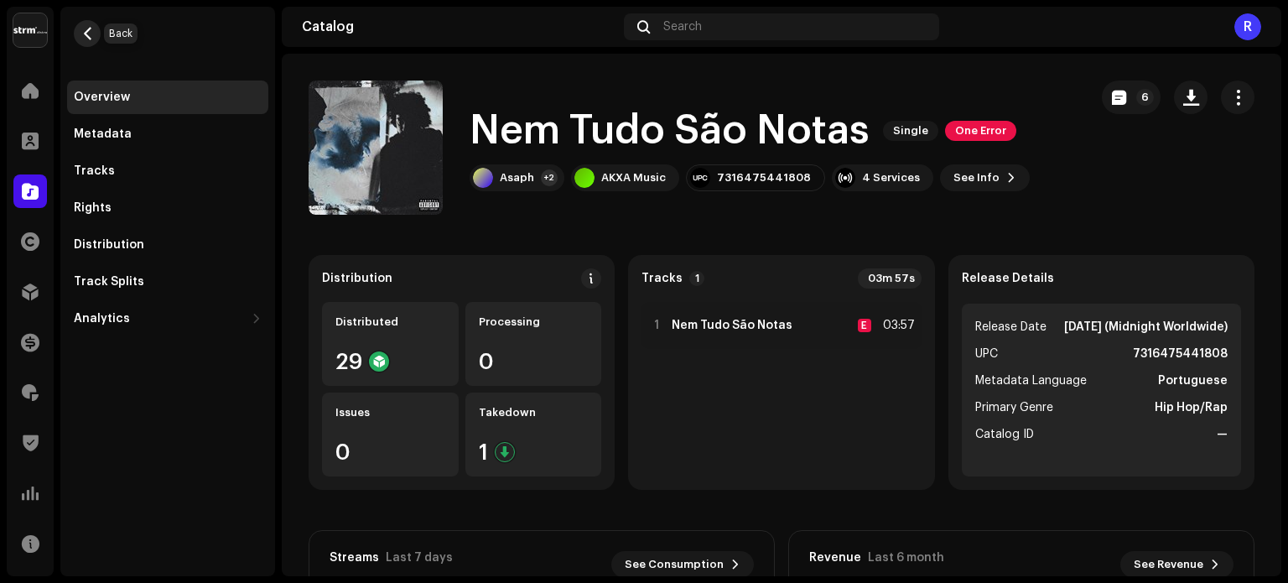
click at [82, 28] on span "button" at bounding box center [87, 33] width 13 height 13
